Goal: Task Accomplishment & Management: Use online tool/utility

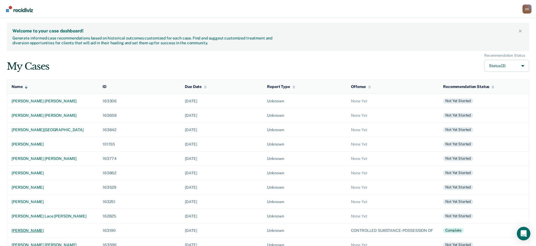
click at [25, 233] on div "[PERSON_NAME]" at bounding box center [53, 230] width 82 height 5
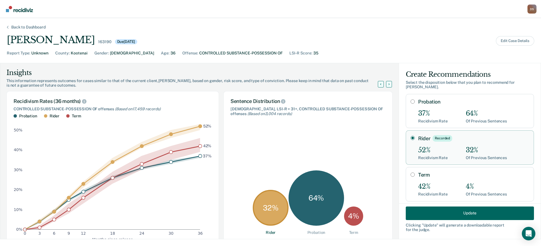
click at [411, 172] on input "Term" at bounding box center [413, 174] width 4 height 5
radio input "true"
radio input "false"
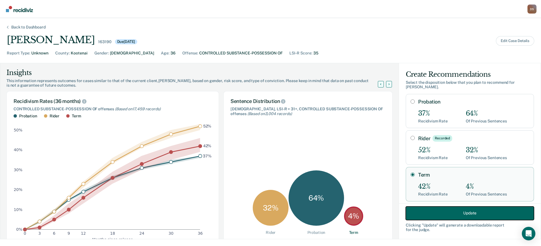
click at [448, 209] on button "Update" at bounding box center [470, 213] width 128 height 14
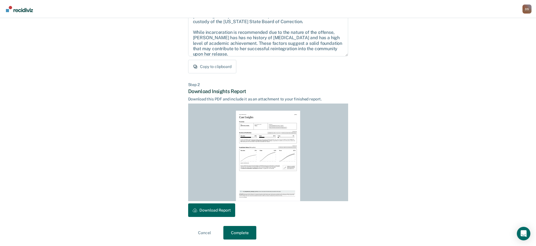
scroll to position [76, 0]
click at [207, 210] on button "Download Report" at bounding box center [211, 210] width 47 height 14
click at [239, 232] on button "Complete" at bounding box center [240, 233] width 33 height 14
